Goal: Transaction & Acquisition: Purchase product/service

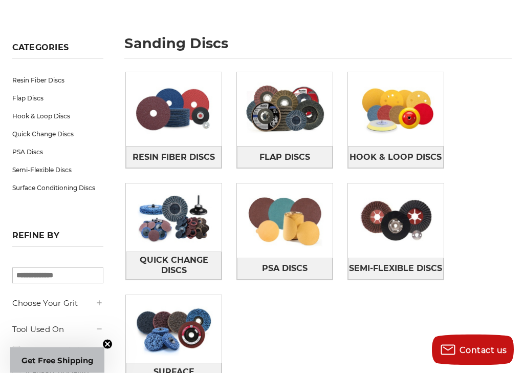
scroll to position [124, 0]
click at [420, 131] on img at bounding box center [396, 109] width 96 height 68
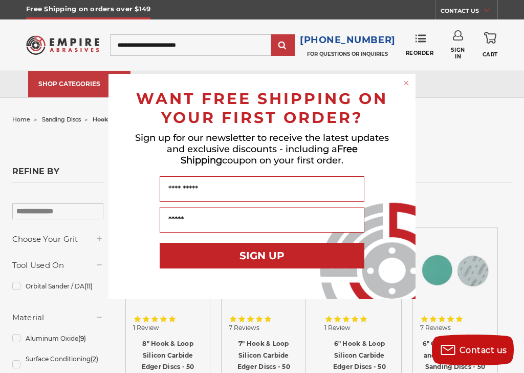
click at [99, 246] on div "Close dialog WANT FREE SHIPPING ON YOUR FIRST ORDER? Sign up for our newsletter…" at bounding box center [262, 186] width 328 height 225
click at [99, 239] on div "Close dialog WANT FREE SHIPPING ON YOUR FIRST ORDER? Sign up for our newsletter…" at bounding box center [262, 186] width 328 height 225
click at [423, 70] on div "Close dialog WANT FREE SHIPPING ON YOUR FIRST ORDER? Sign up for our newsletter…" at bounding box center [262, 186] width 524 height 373
click at [404, 83] on circle "Close dialog" at bounding box center [407, 83] width 10 height 10
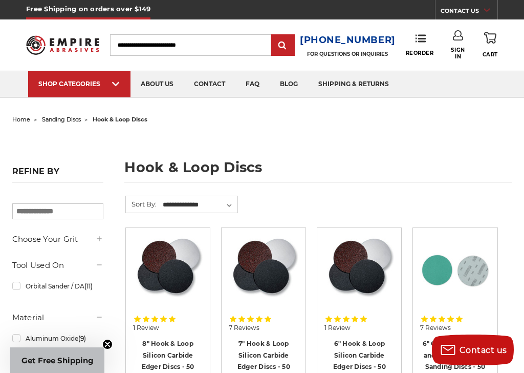
click at [99, 243] on icon at bounding box center [99, 238] width 8 height 8
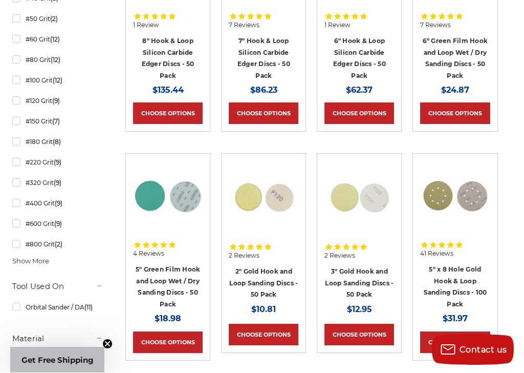
scroll to position [303, 0]
click at [60, 243] on span "(2)" at bounding box center [59, 244] width 8 height 8
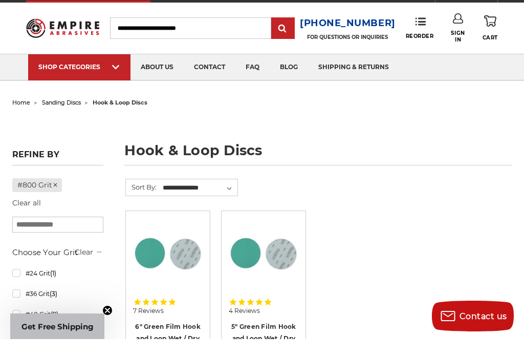
scroll to position [17, 0]
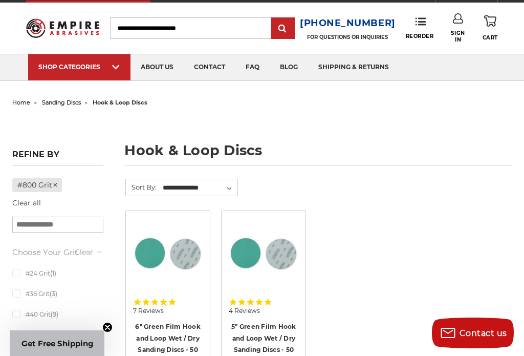
scroll to position [65, 0]
